Goal: Transaction & Acquisition: Purchase product/service

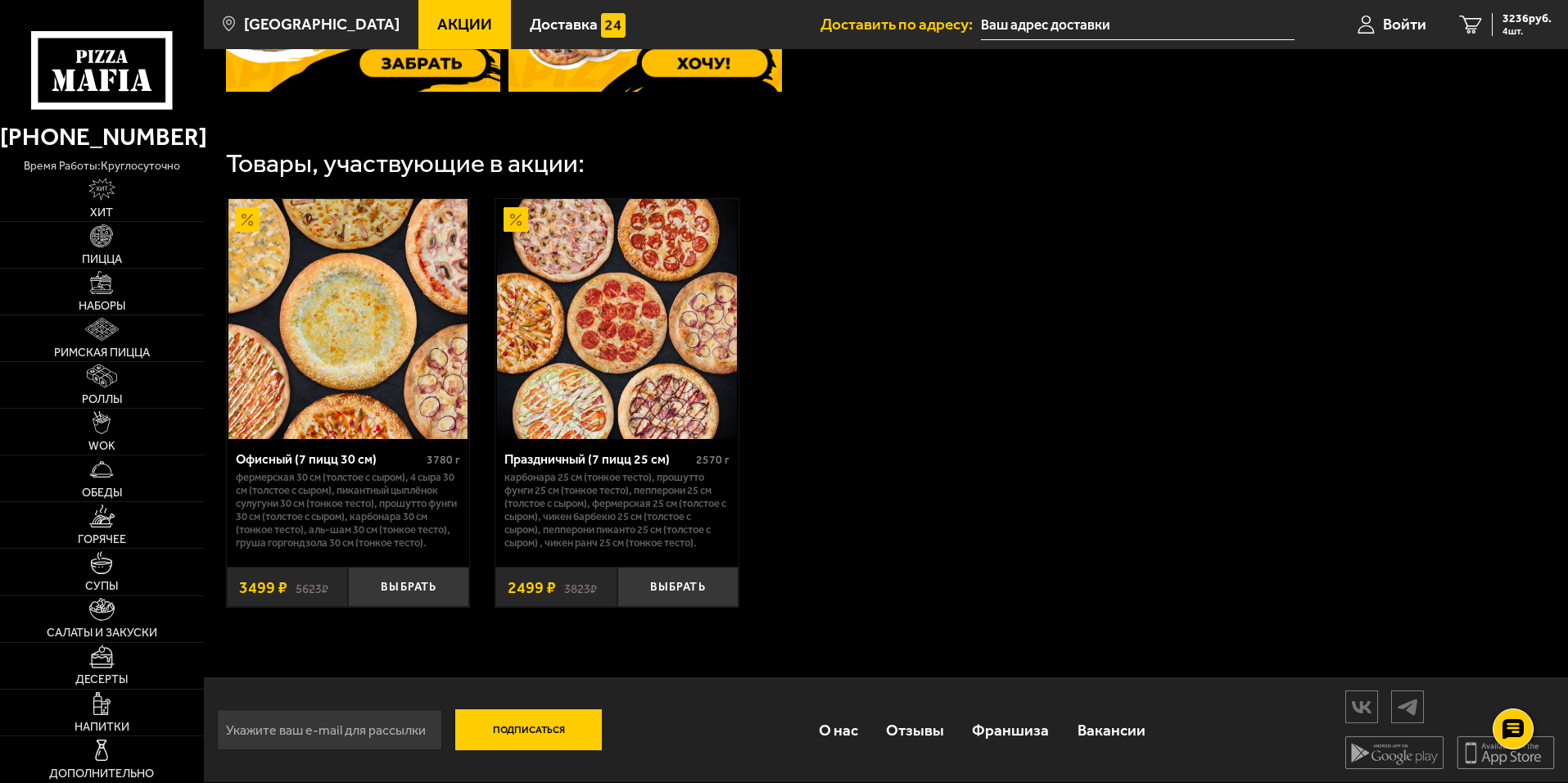
scroll to position [784, 0]
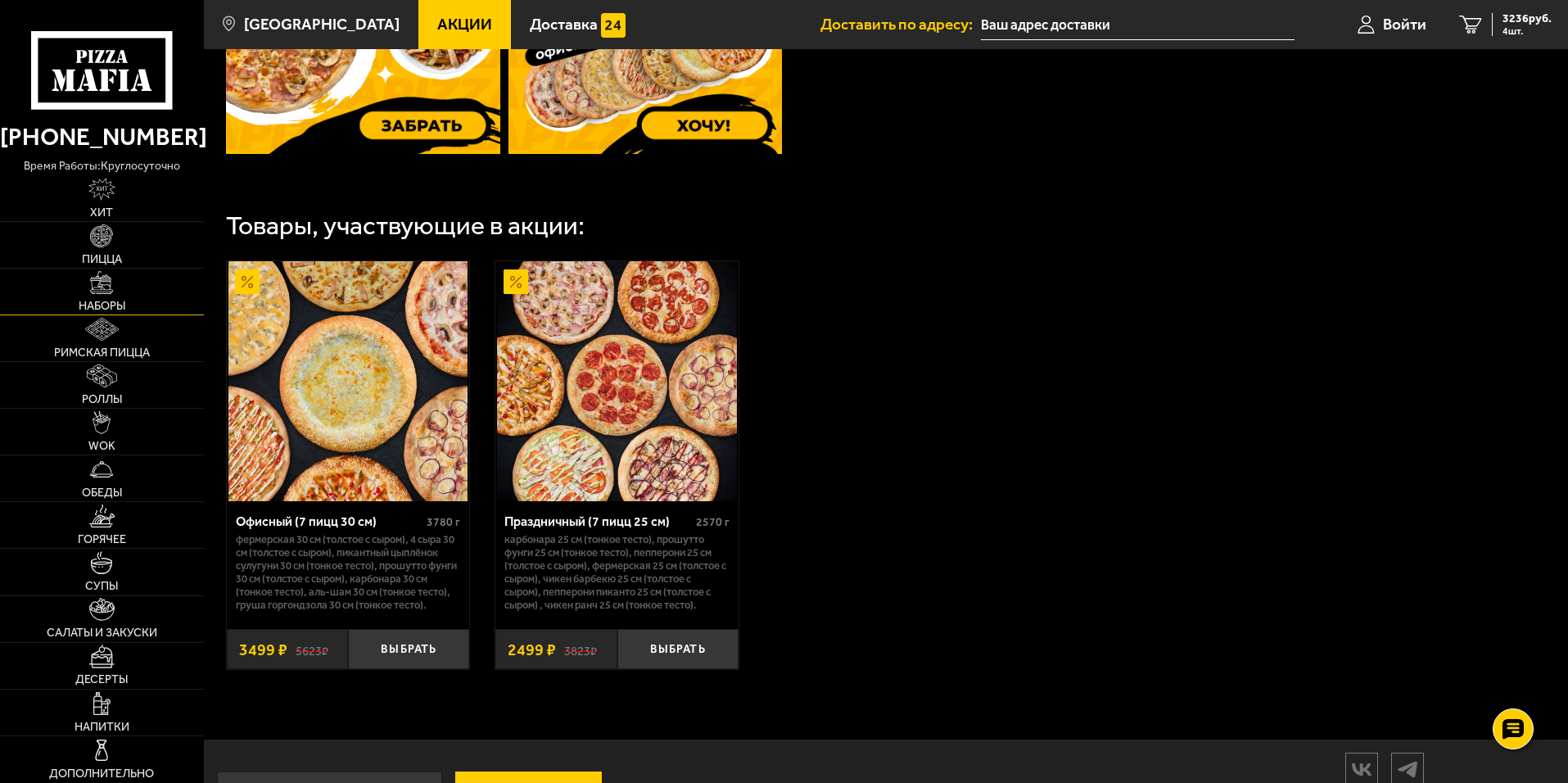
click at [118, 290] on link "Наборы" at bounding box center [101, 291] width 204 height 46
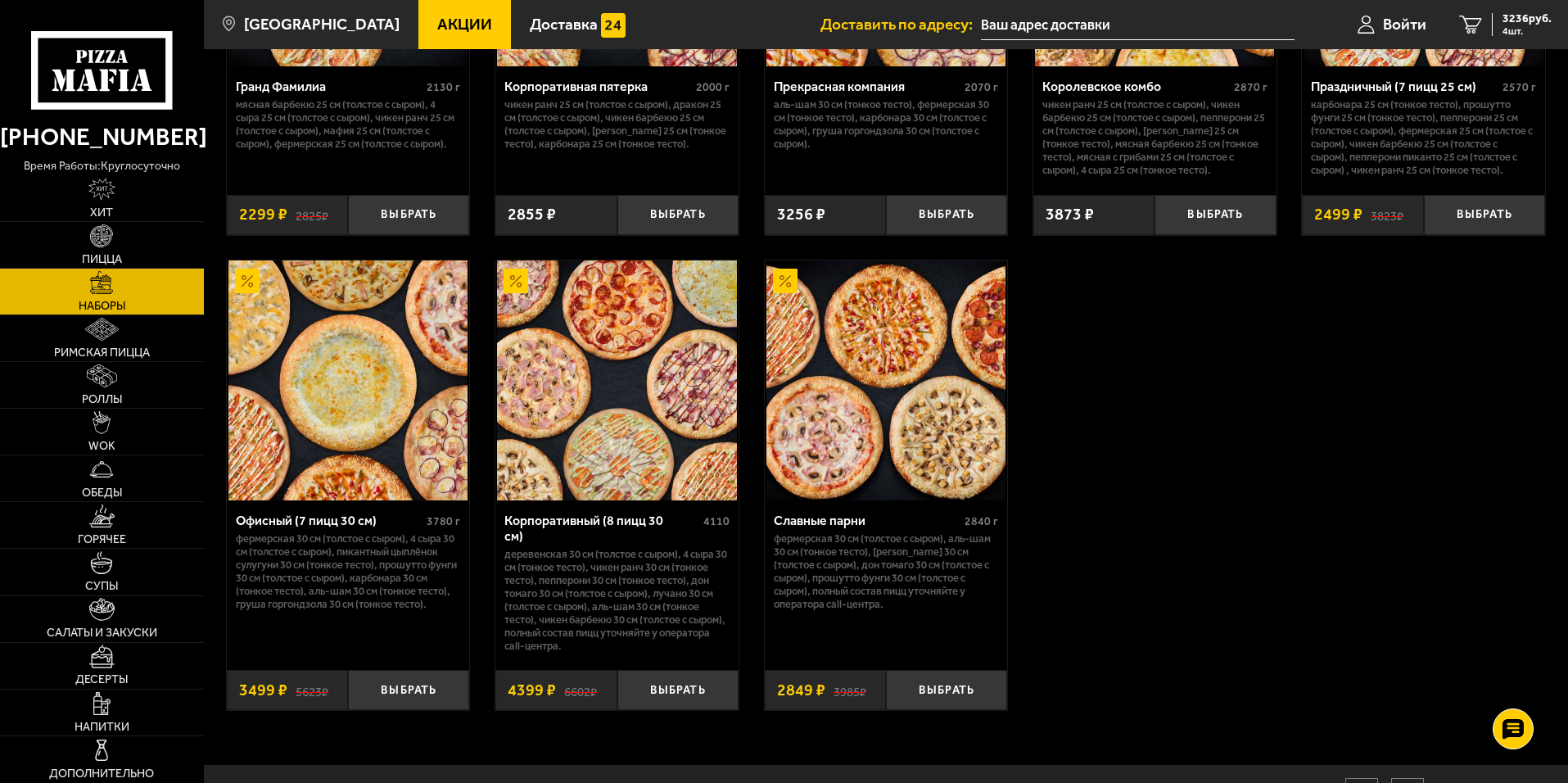
scroll to position [2457, 0]
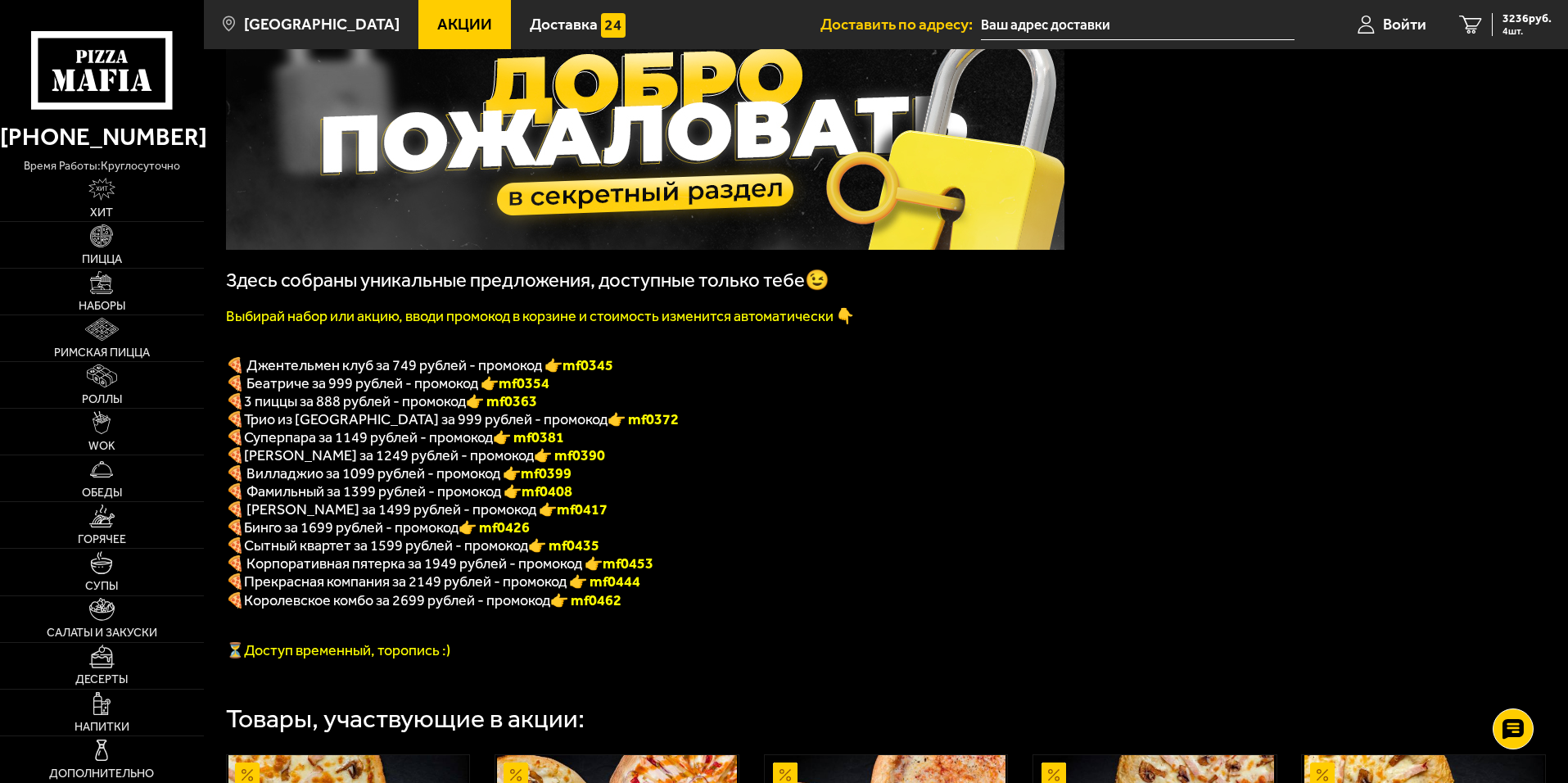
scroll to position [164, 0]
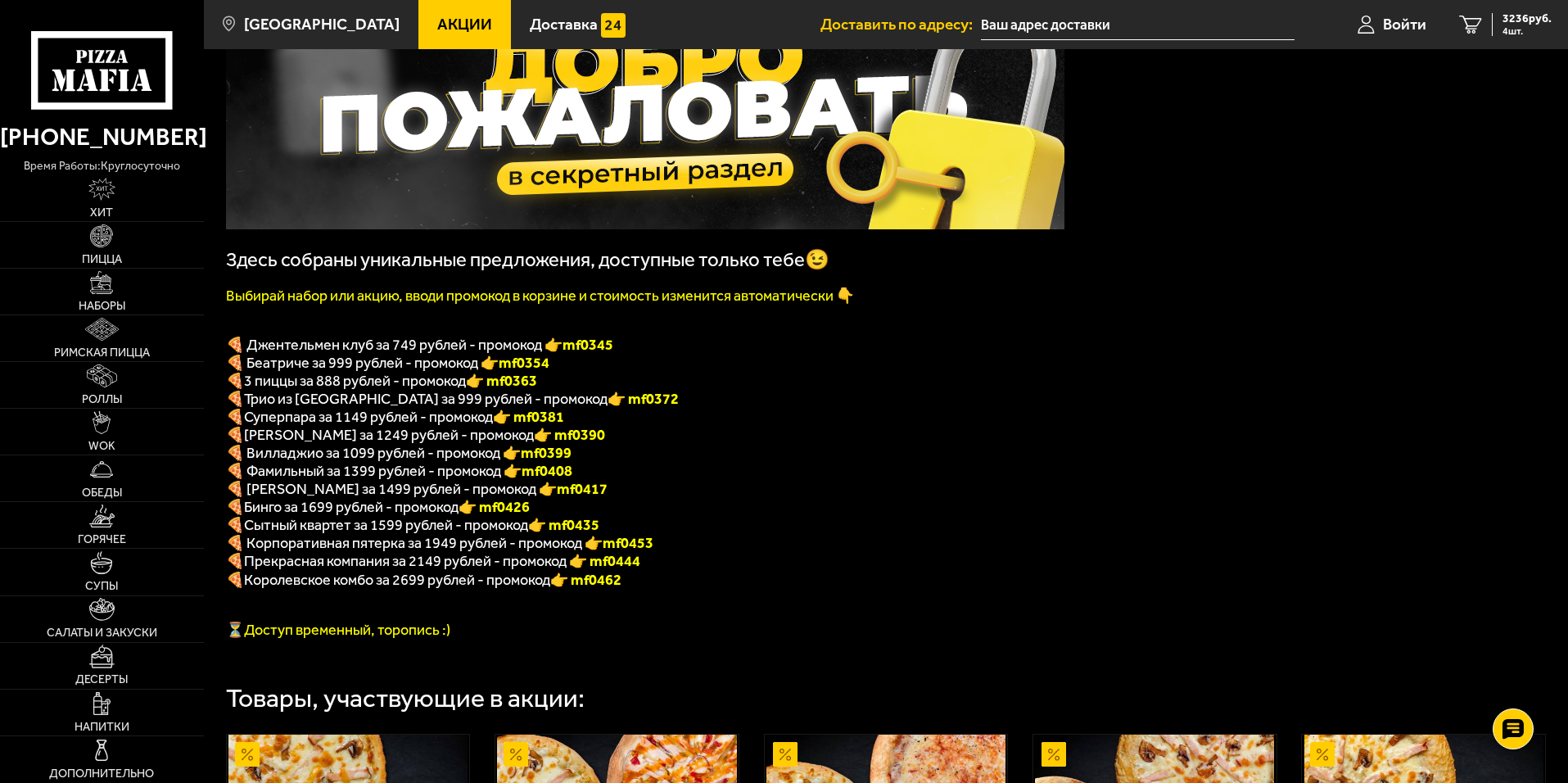
click at [603, 589] on font "👉 mf0462" at bounding box center [586, 580] width 72 height 18
drag, startPoint x: 581, startPoint y: 597, endPoint x: 640, endPoint y: 597, distance: 59.0
click at [640, 590] on p "🍕 Королевское комбо за 2699 рублей - промокод 👉 mf0462" at bounding box center [646, 580] width 838 height 19
copy font "mf0462"
drag, startPoint x: 111, startPoint y: 285, endPoint x: 123, endPoint y: 285, distance: 12.0
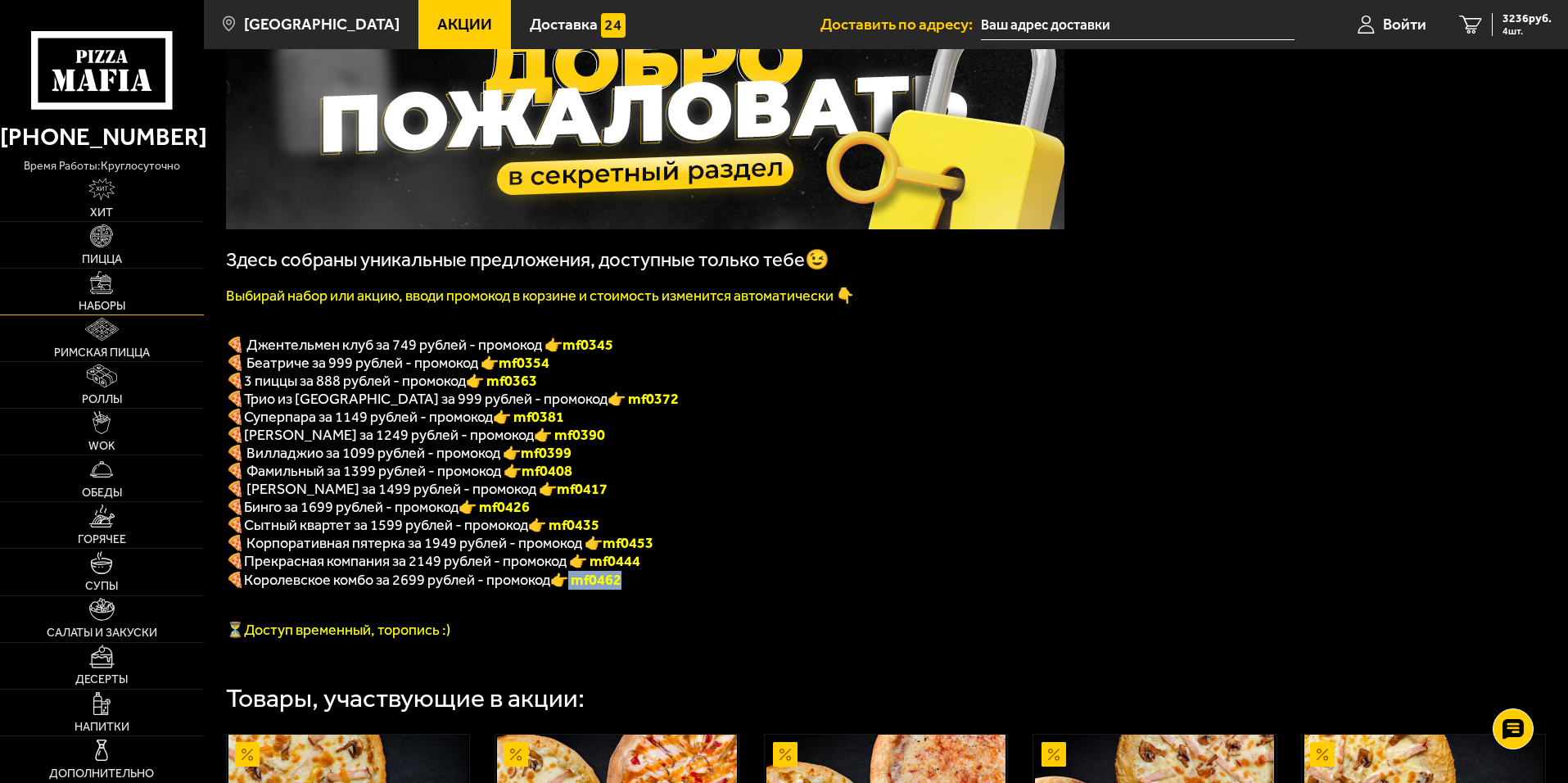
click at [111, 285] on img at bounding box center [101, 283] width 23 height 23
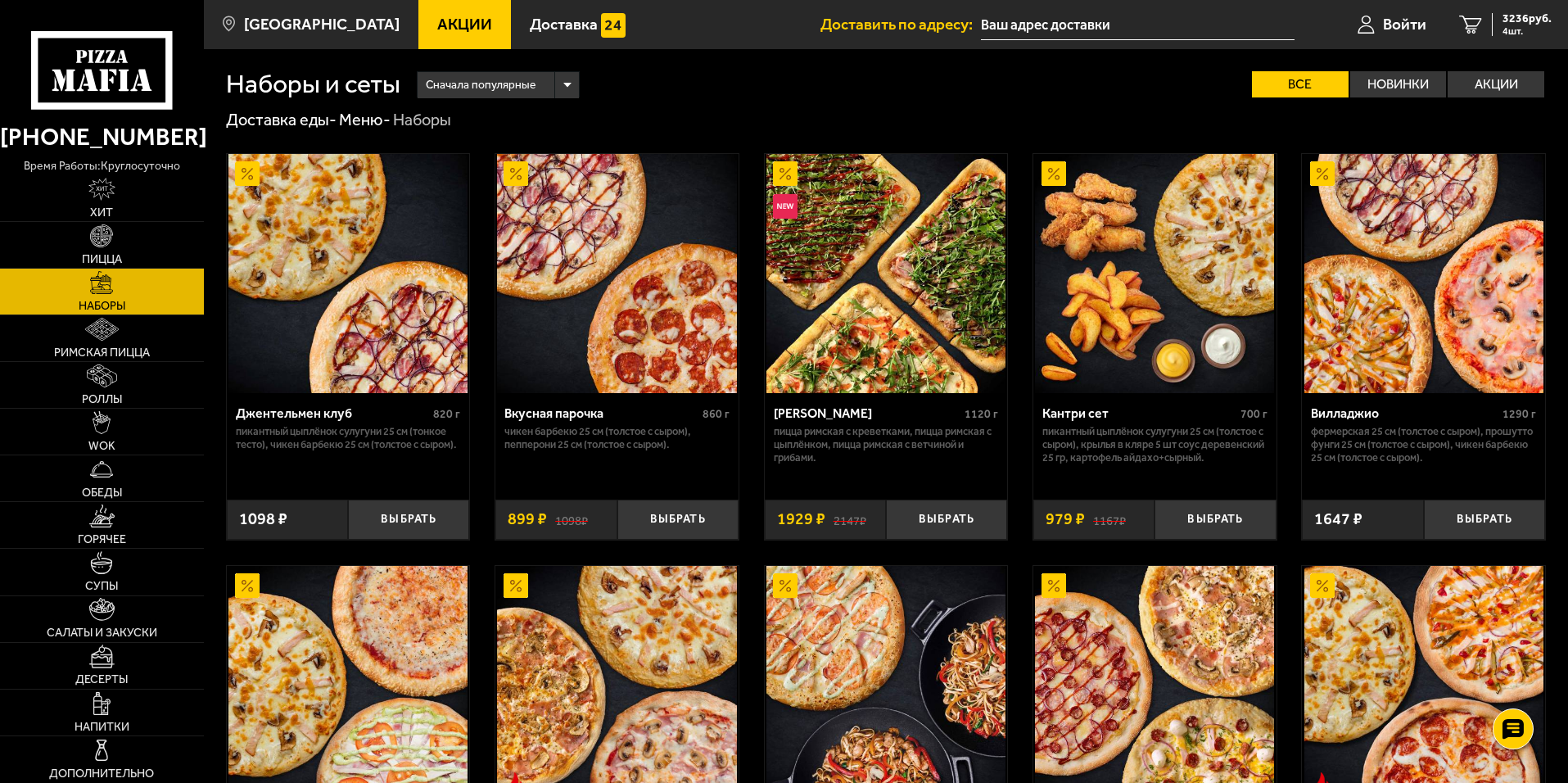
click at [900, 290] on img at bounding box center [885, 273] width 239 height 239
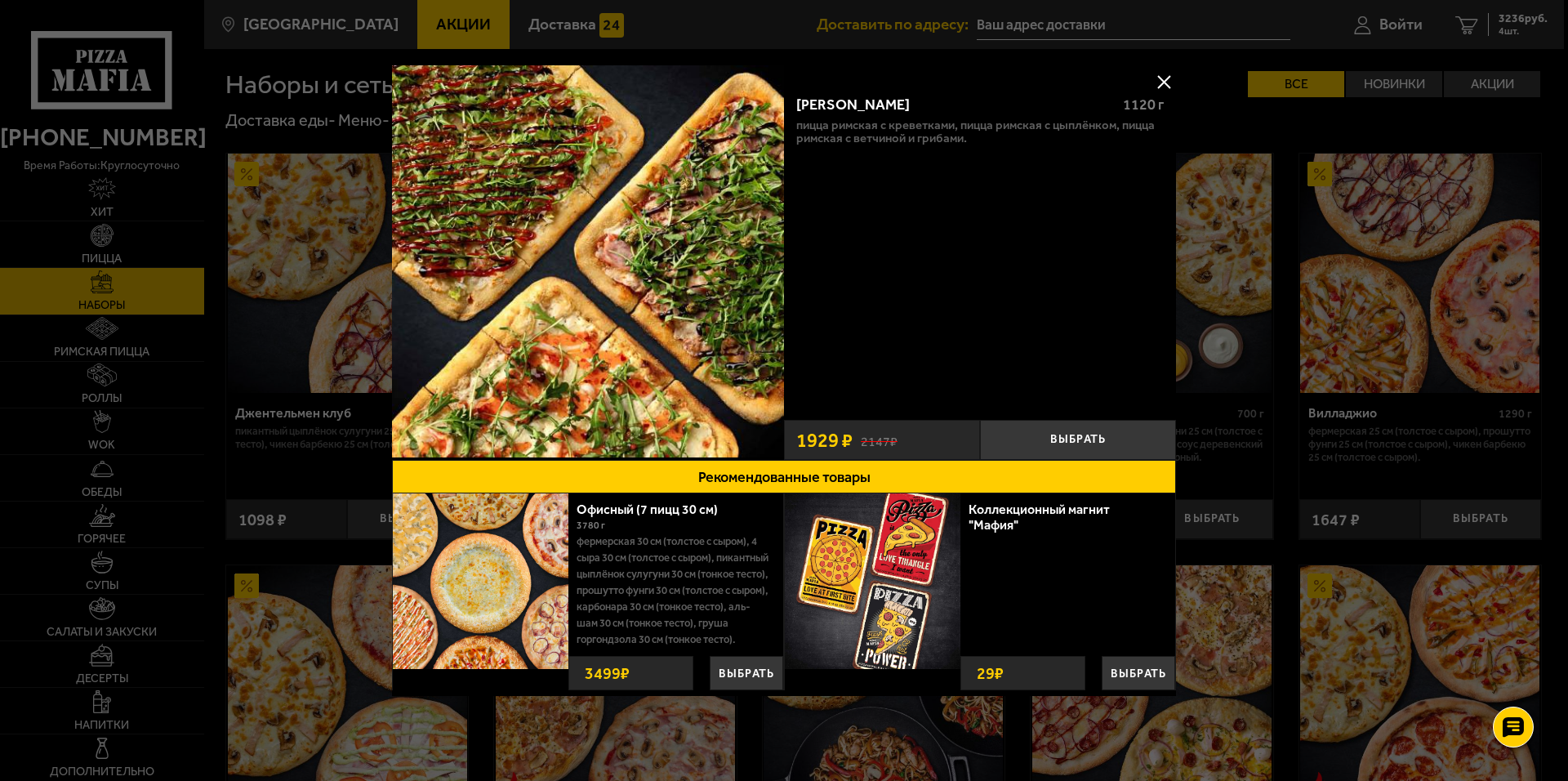
click at [1163, 76] on button at bounding box center [1164, 82] width 25 height 25
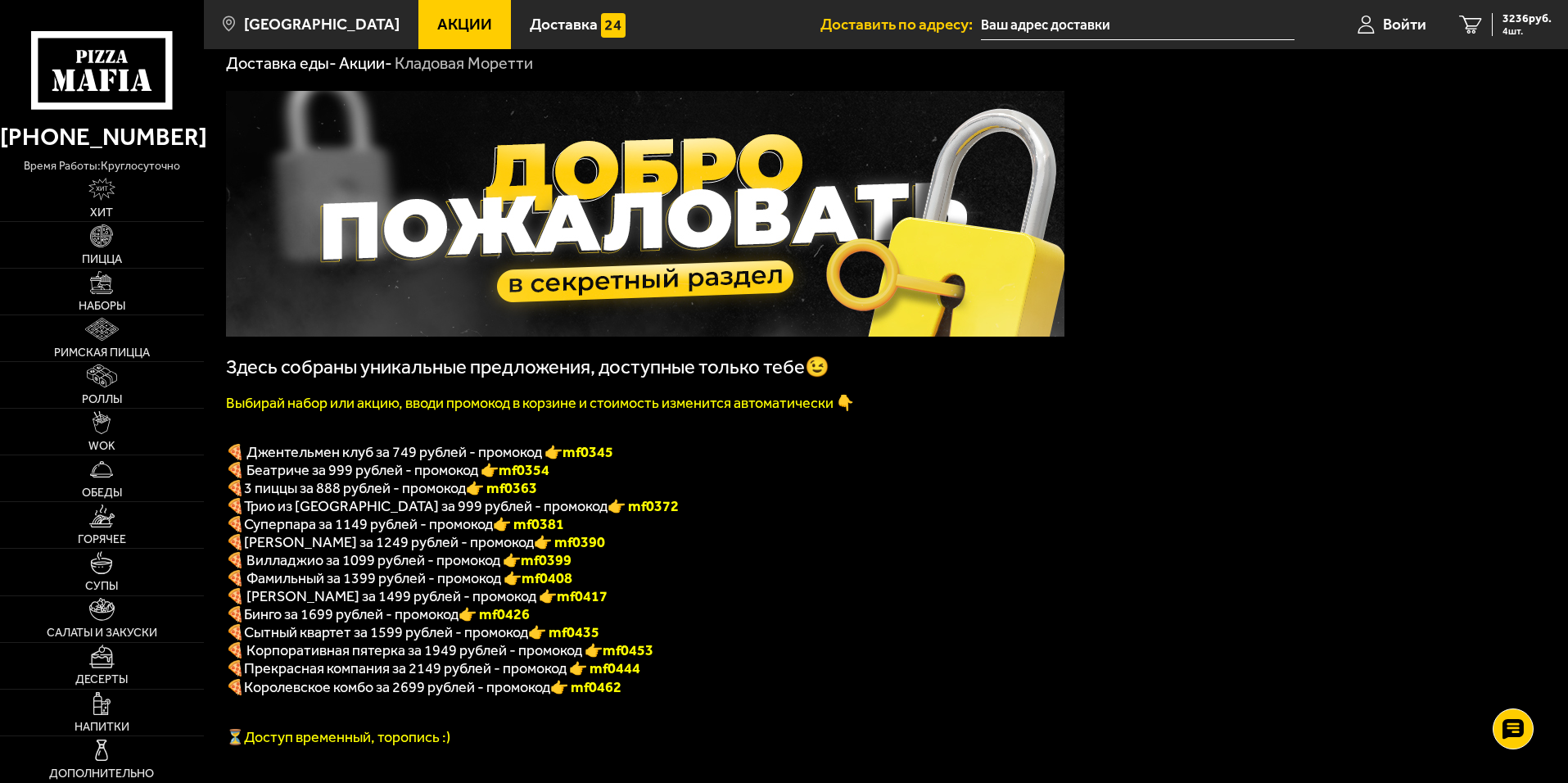
scroll to position [82, 0]
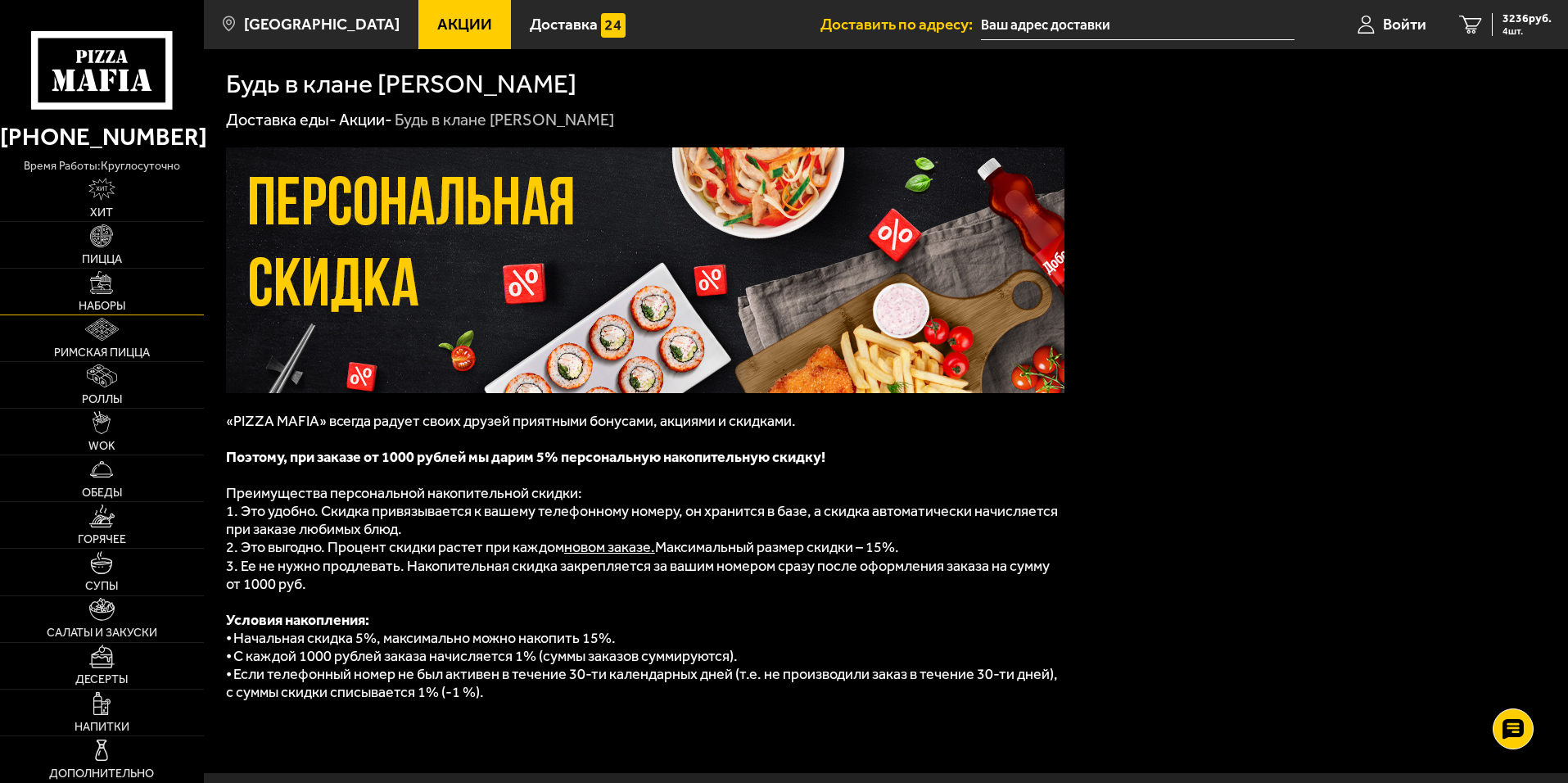
click at [102, 281] on img at bounding box center [101, 283] width 23 height 23
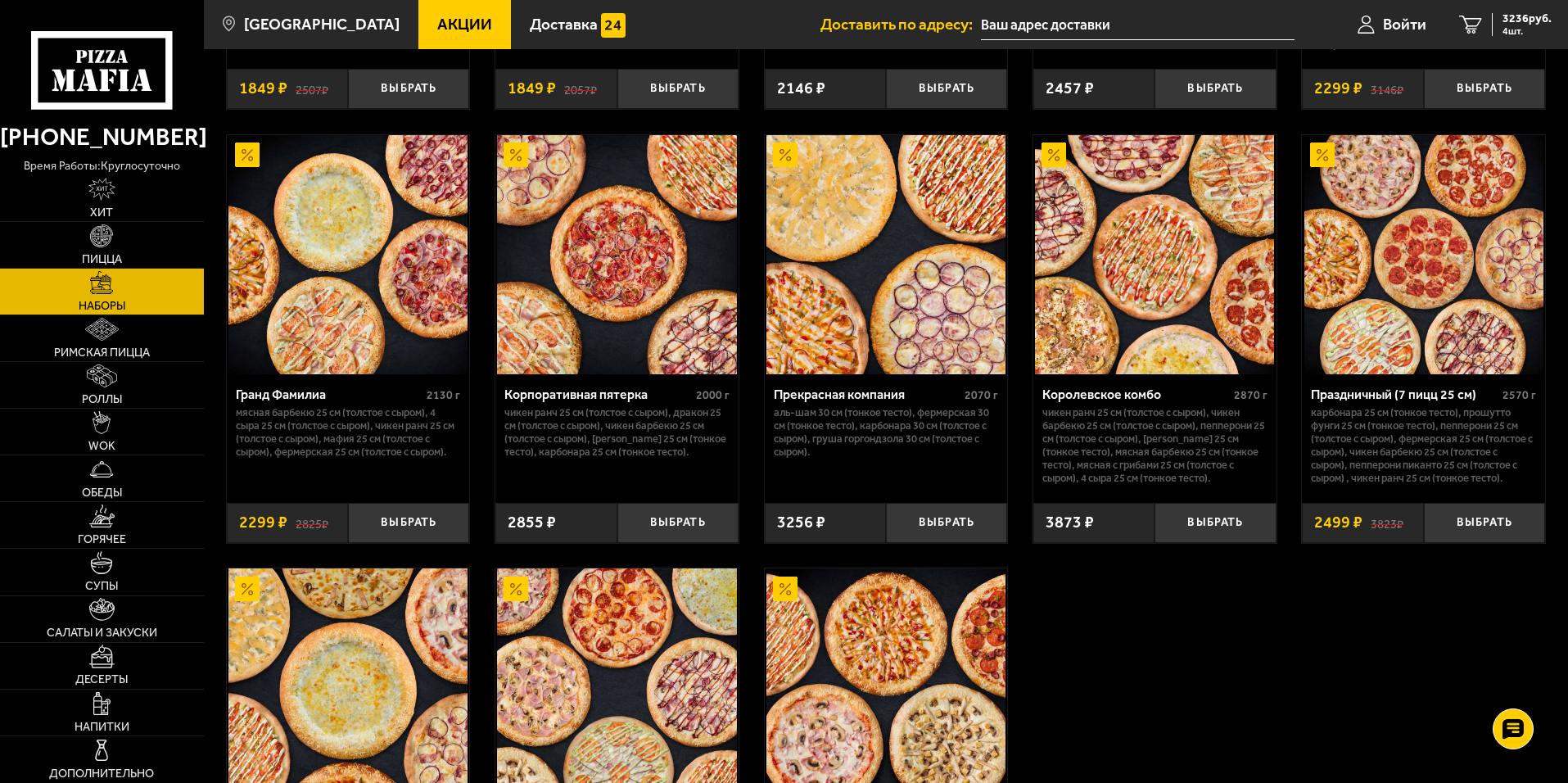
scroll to position [2048, 0]
